Goal: Find specific page/section: Find specific page/section

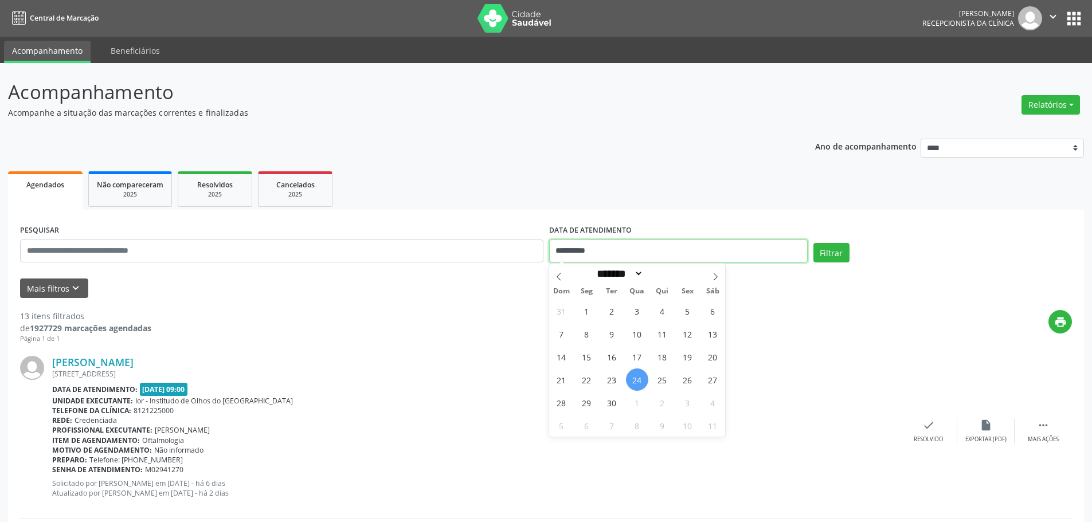
click at [583, 246] on input "**********" at bounding box center [678, 251] width 258 height 23
click at [661, 379] on span "25" at bounding box center [662, 380] width 22 height 22
type input "**********"
click at [661, 379] on span "25" at bounding box center [662, 380] width 22 height 22
click at [841, 248] on button "Filtrar" at bounding box center [831, 252] width 36 height 19
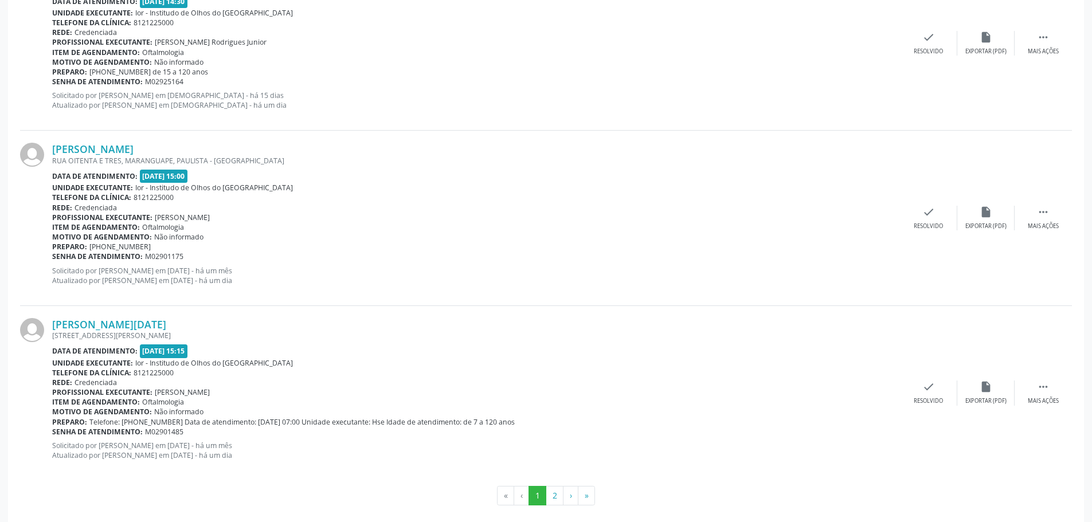
scroll to position [2500, 0]
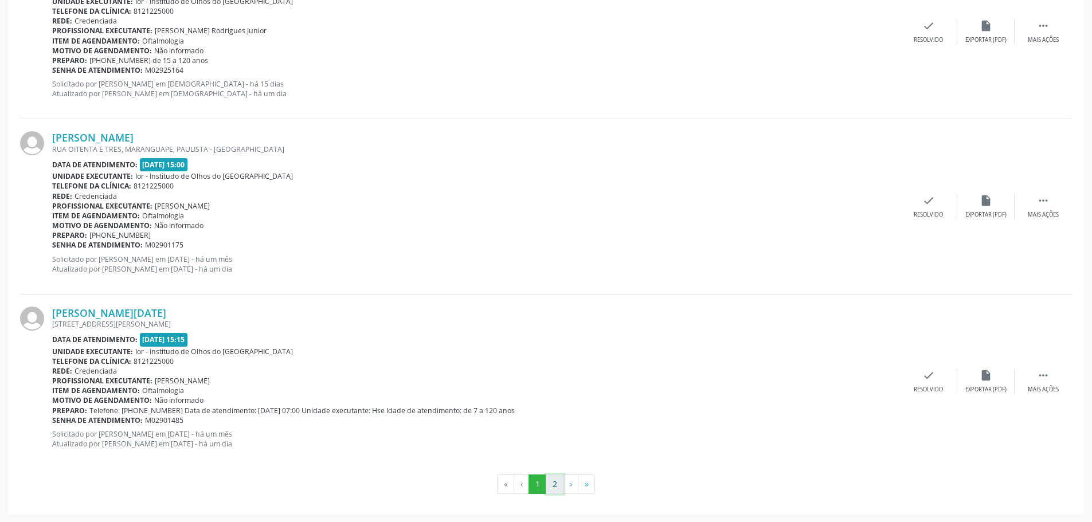
click at [553, 485] on button "2" at bounding box center [555, 484] width 18 height 19
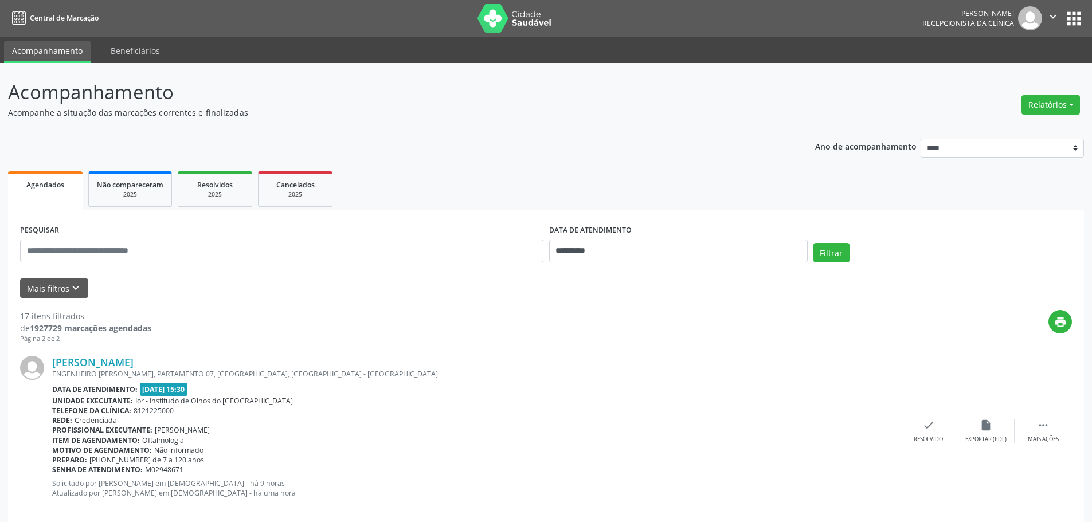
scroll to position [224, 0]
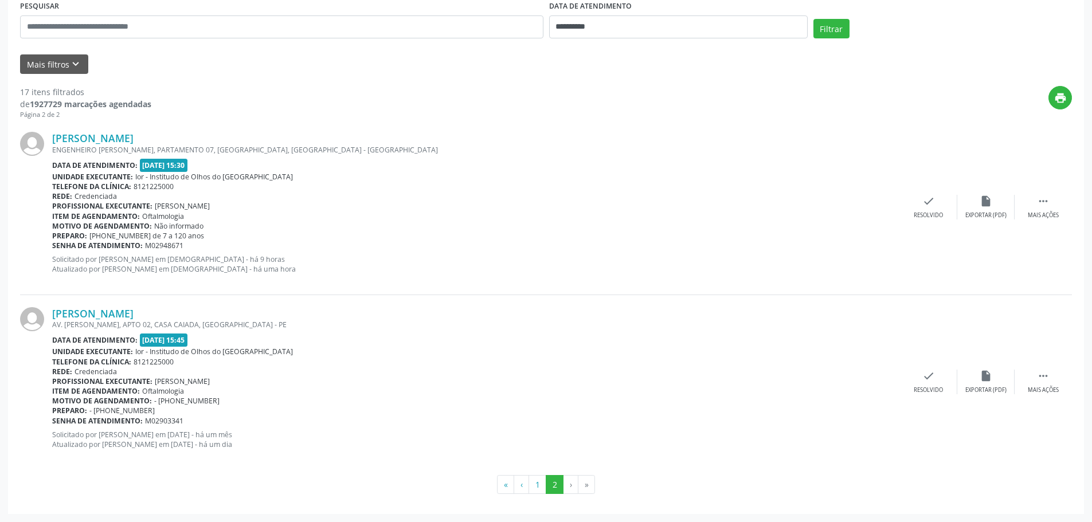
drag, startPoint x: 160, startPoint y: 311, endPoint x: 50, endPoint y: 314, distance: 110.1
click at [50, 314] on div "[PERSON_NAME] AV. [PERSON_NAME], APTO 02, CASA CAIADA, [GEOGRAPHIC_DATA] - PE D…" at bounding box center [546, 382] width 1052 height 174
copy div "[PERSON_NAME]"
drag, startPoint x: 149, startPoint y: 140, endPoint x: 50, endPoint y: 141, distance: 99.2
click at [50, 141] on div "[PERSON_NAME] ENGENHEIRO [PERSON_NAME], PARTAMENTO 07, [GEOGRAPHIC_DATA], [GEOG…" at bounding box center [546, 207] width 1052 height 175
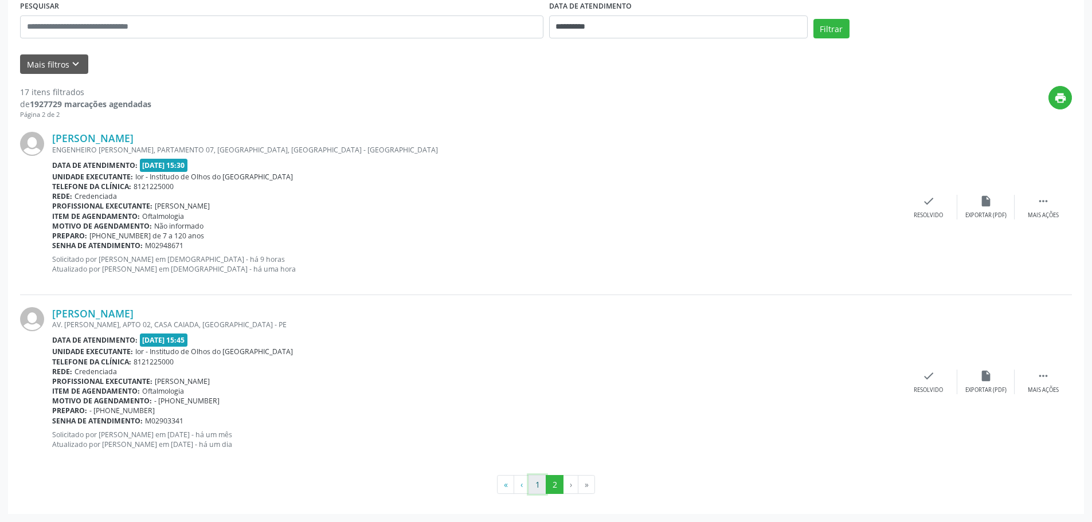
click at [537, 487] on button "1" at bounding box center [537, 484] width 18 height 19
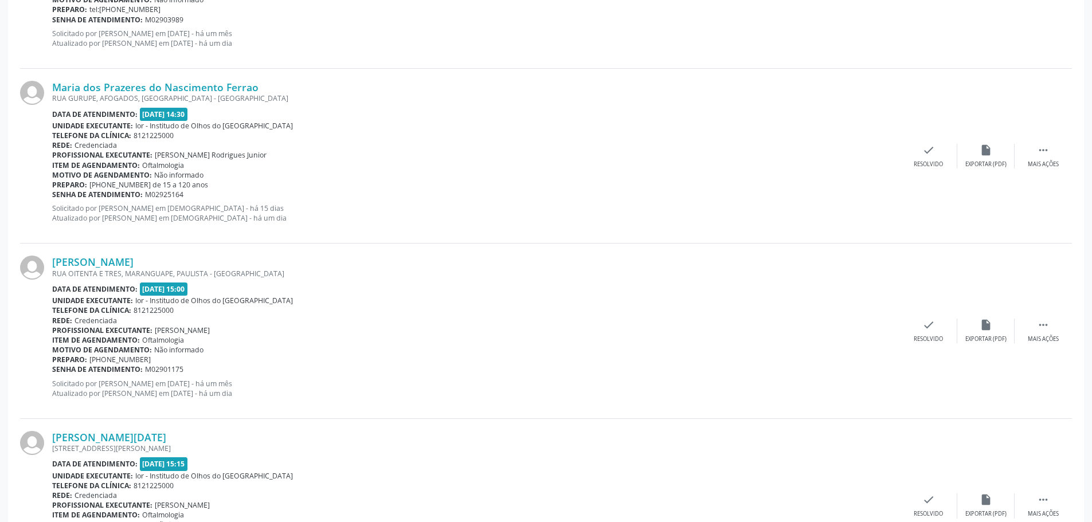
scroll to position [2500, 0]
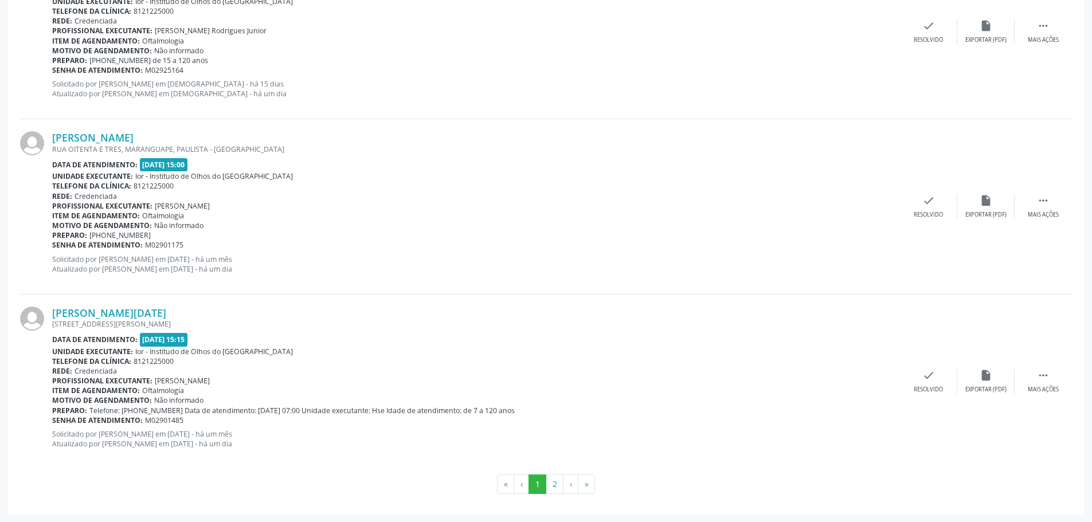
click at [324, 304] on div "[PERSON_NAME][DATE] [STREET_ADDRESS][PERSON_NAME] Data de atendimento: [DATE] 1…" at bounding box center [546, 382] width 1052 height 174
drag, startPoint x: 164, startPoint y: 316, endPoint x: 81, endPoint y: 326, distance: 83.0
click at [81, 326] on div "[PERSON_NAME][DATE] [STREET_ADDRESS][PERSON_NAME] Data de atendimento: [DATE] 1…" at bounding box center [476, 382] width 848 height 150
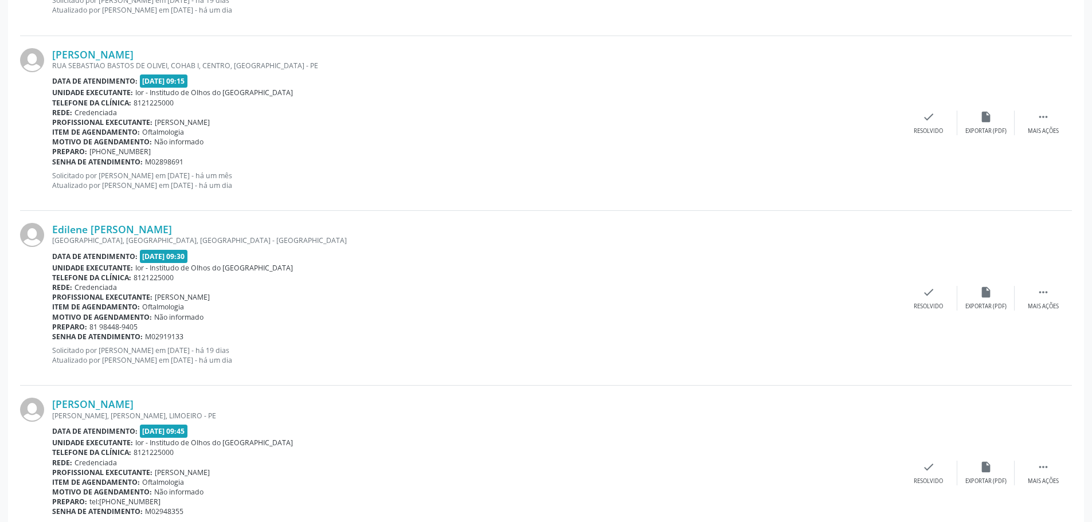
scroll to position [1297, 0]
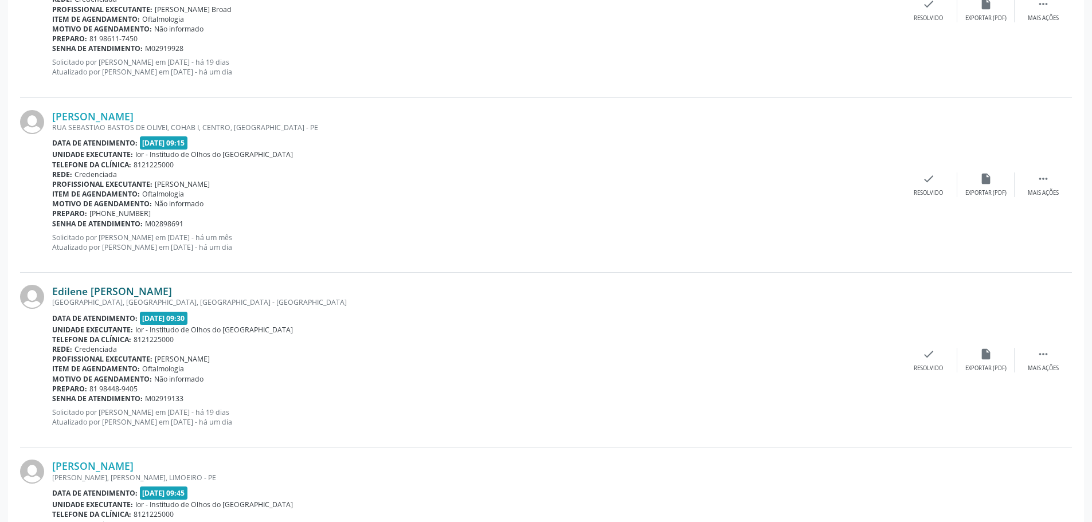
drag, startPoint x: 195, startPoint y: 291, endPoint x: 56, endPoint y: 296, distance: 139.4
click at [56, 296] on div "Edilene [PERSON_NAME]" at bounding box center [476, 291] width 848 height 13
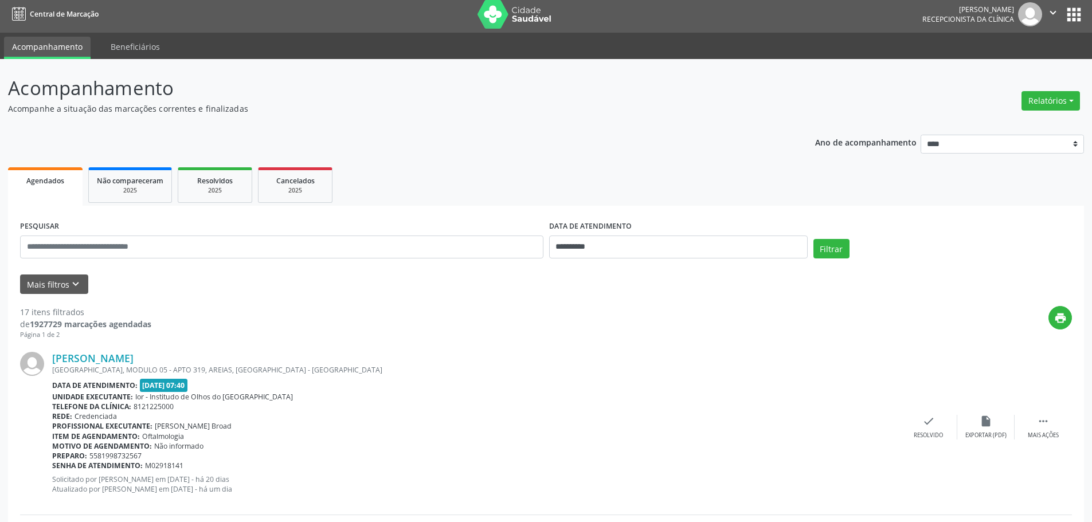
scroll to position [0, 0]
